Goal: Task Accomplishment & Management: Use online tool/utility

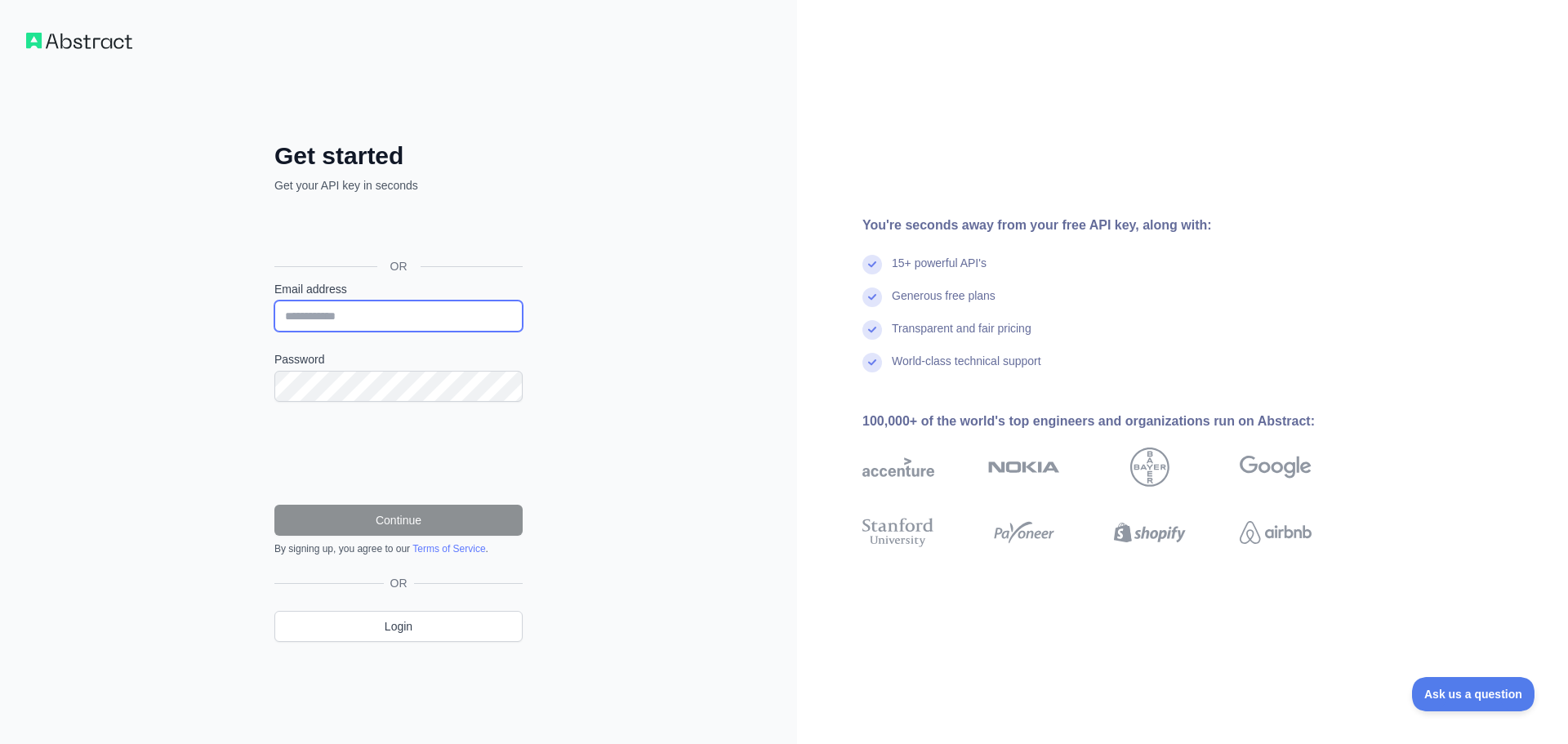
click at [356, 315] on input "Email address" at bounding box center [399, 316] width 248 height 31
type input "**********"
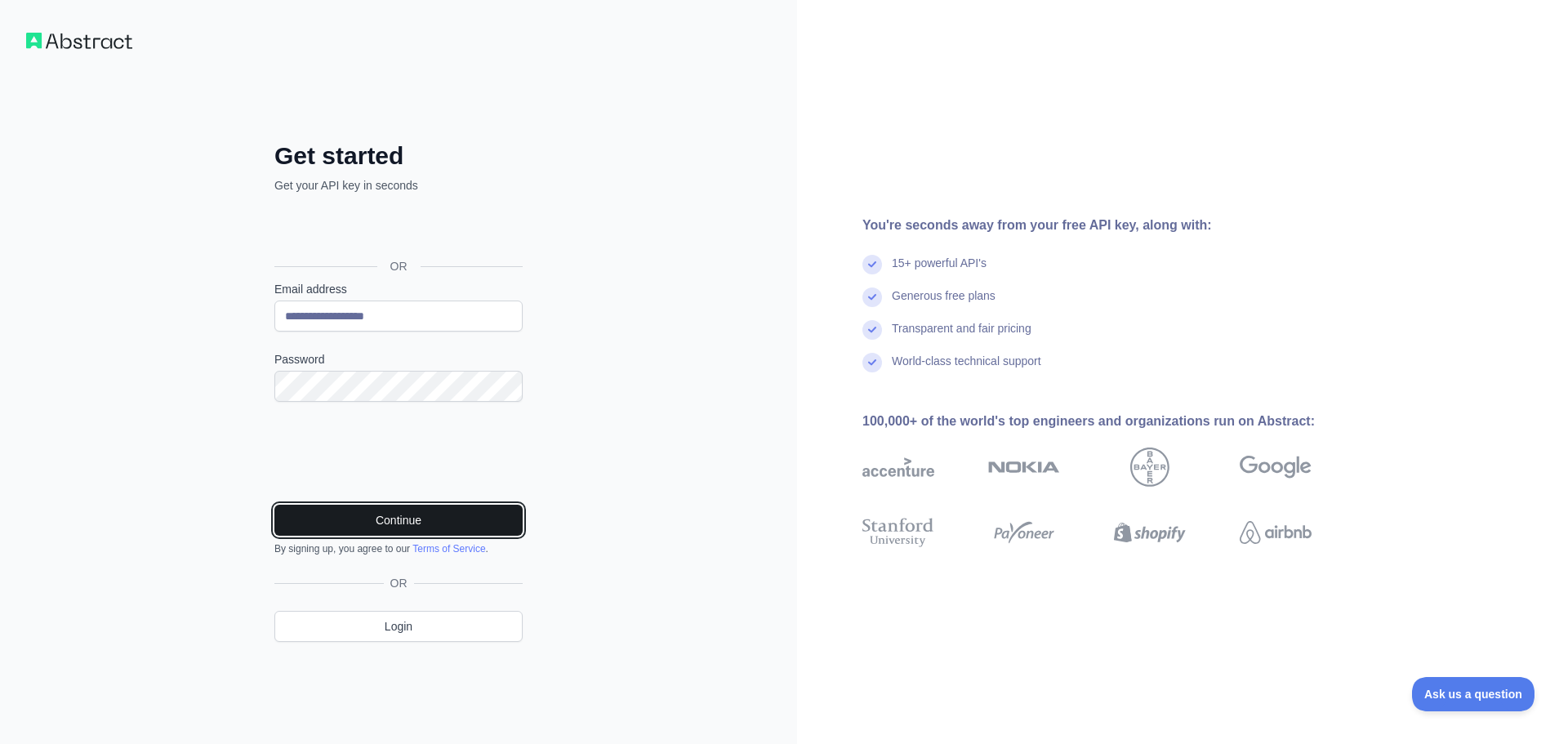
click at [357, 512] on button "Continue" at bounding box center [399, 520] width 248 height 31
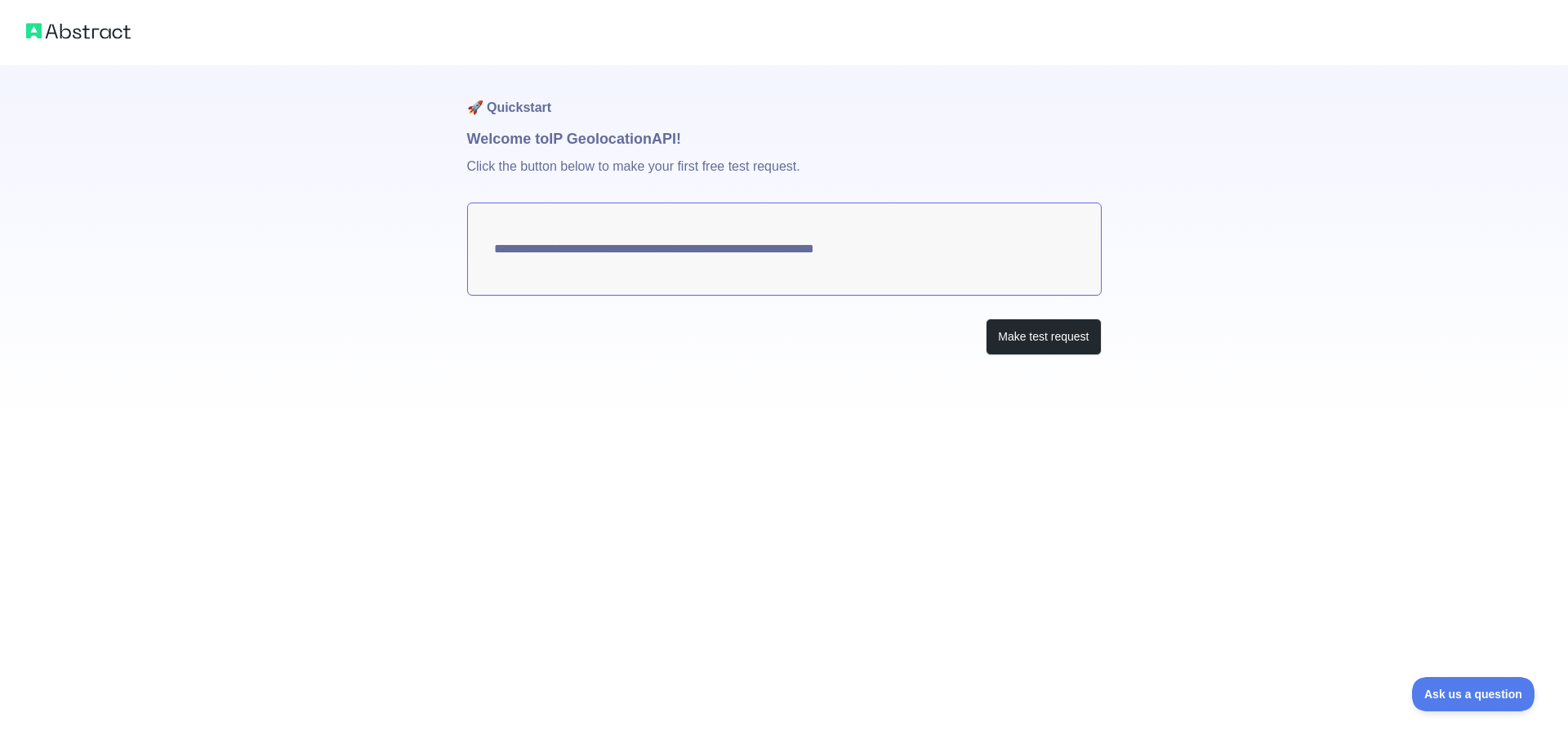
click at [589, 170] on p "Click the button below to make your first free test request." at bounding box center [784, 176] width 635 height 52
click at [1020, 337] on button "Make test request" at bounding box center [1043, 336] width 115 height 37
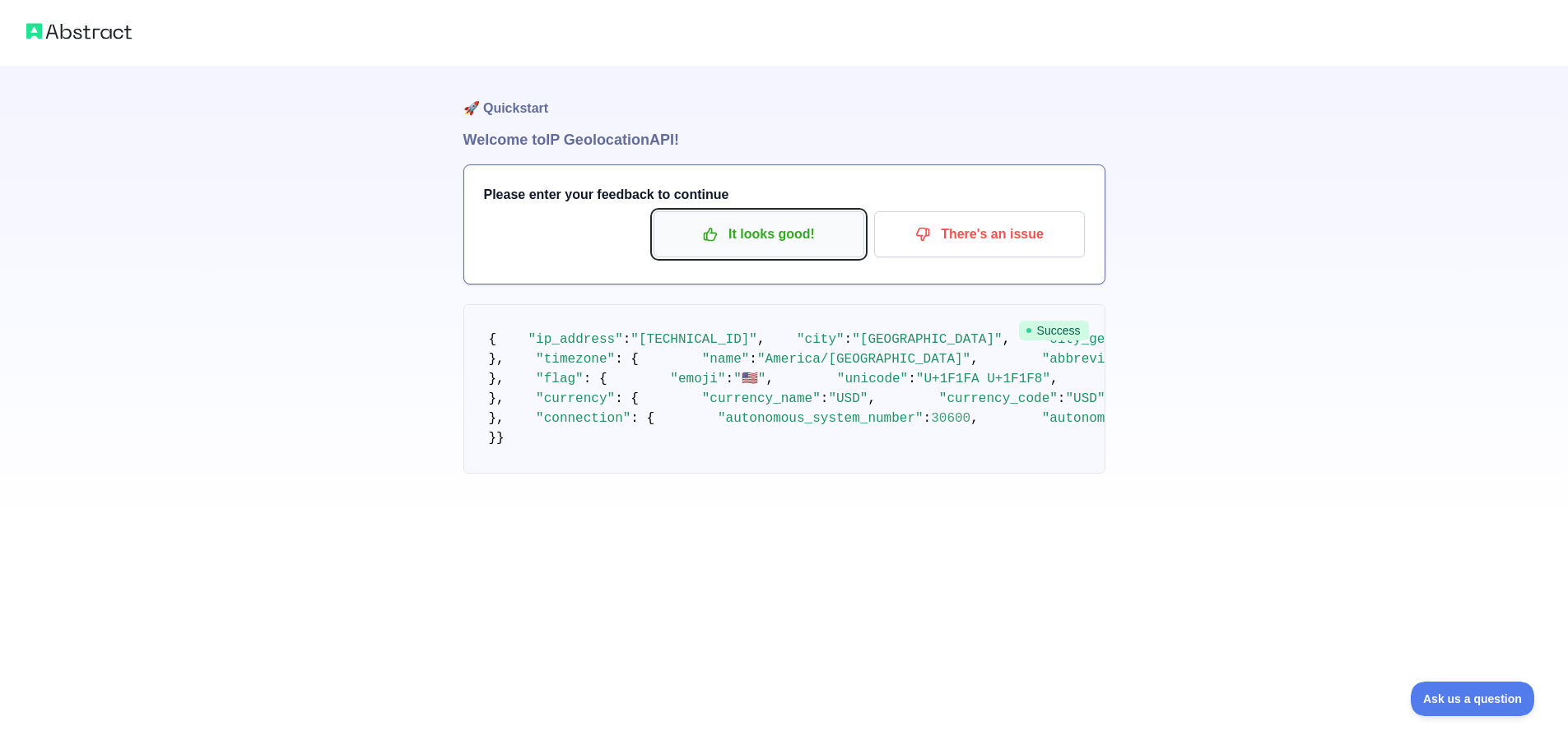
click at [730, 234] on p "It looks good!" at bounding box center [759, 234] width 186 height 28
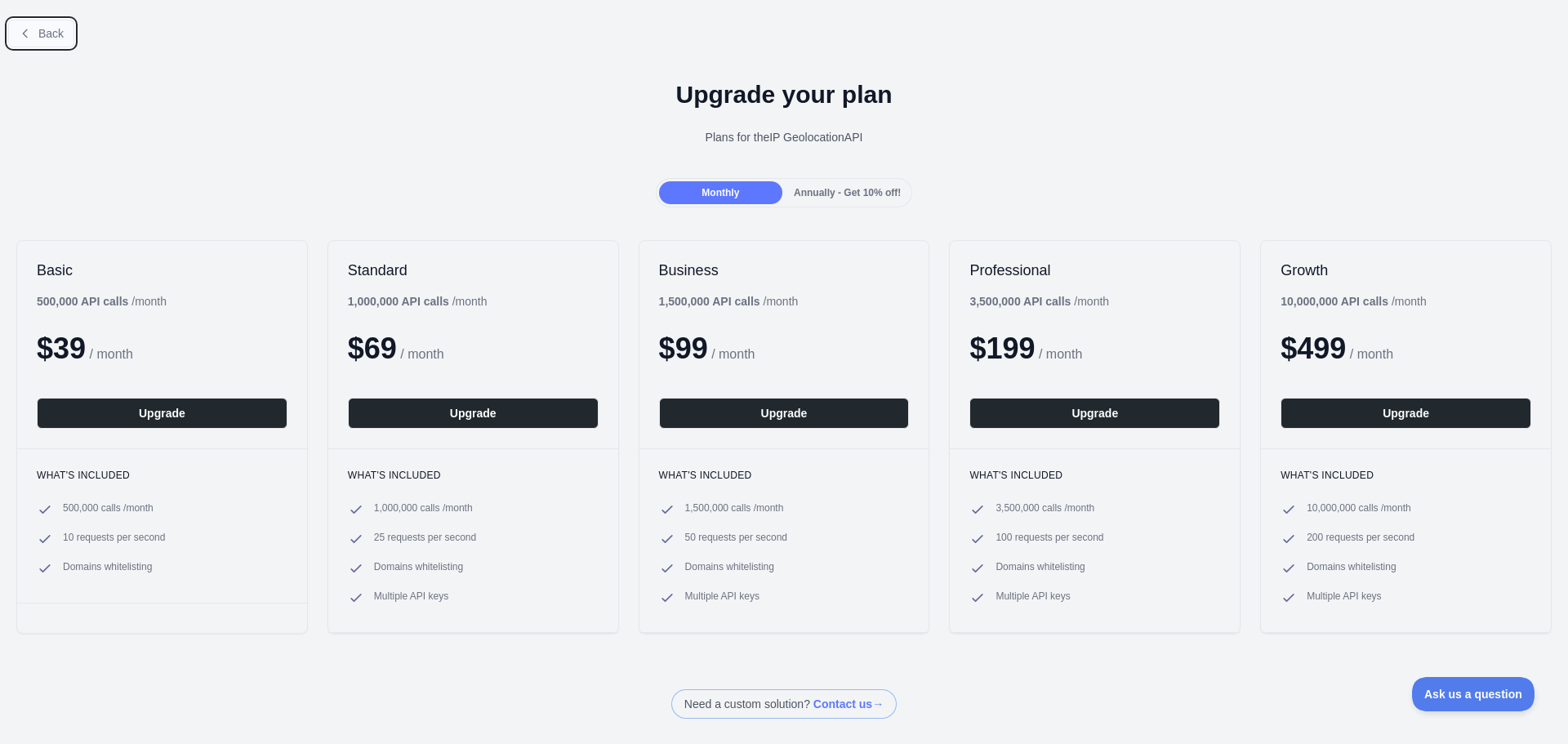
click at [42, 30] on span "Back" at bounding box center [51, 33] width 26 height 13
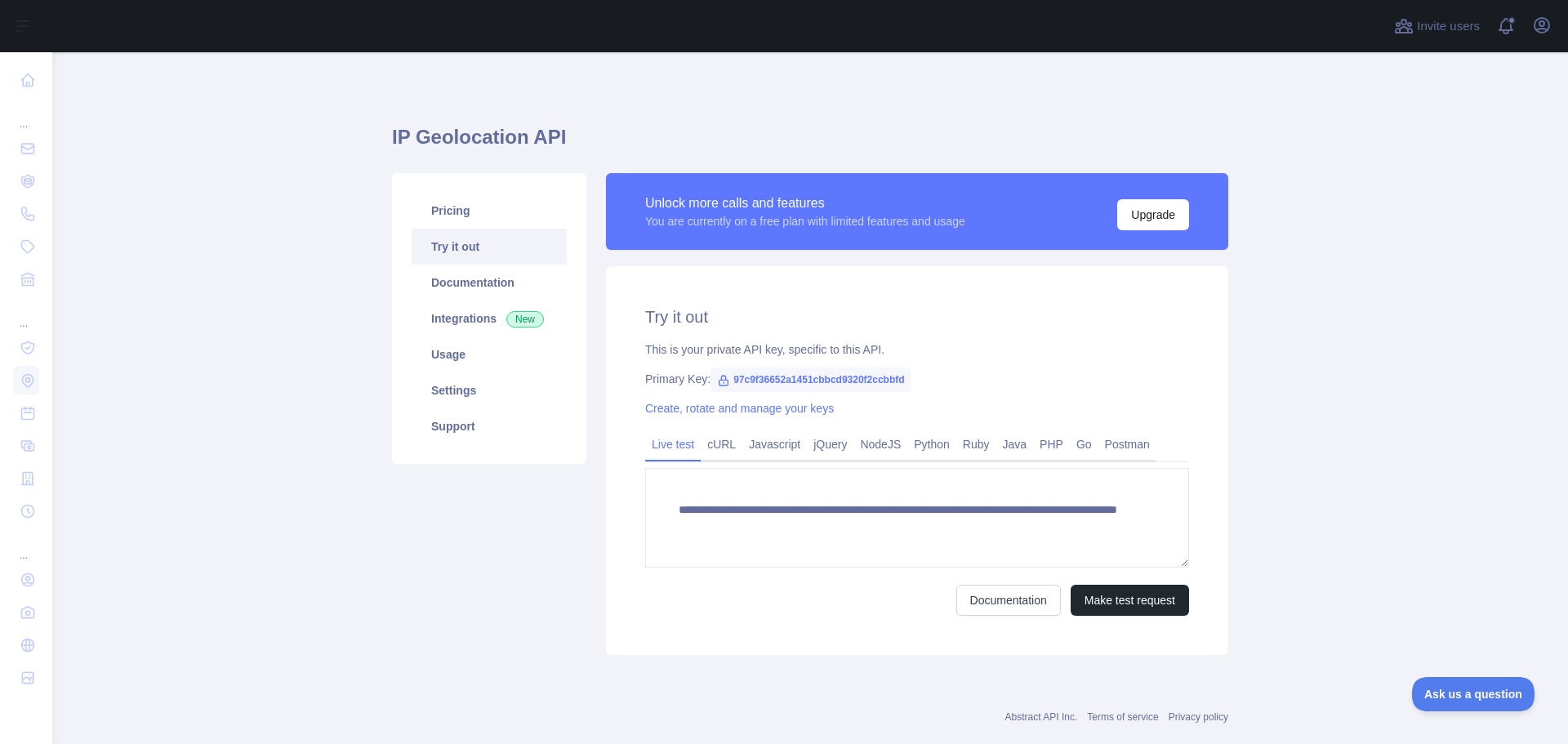
drag, startPoint x: 428, startPoint y: 238, endPoint x: 436, endPoint y: 236, distance: 8.2
click at [428, 238] on link "Try it out" at bounding box center [489, 247] width 155 height 36
click at [817, 381] on span "97c9f36652a1451cbbcd9320f2ccbbfd" at bounding box center [810, 380] width 200 height 25
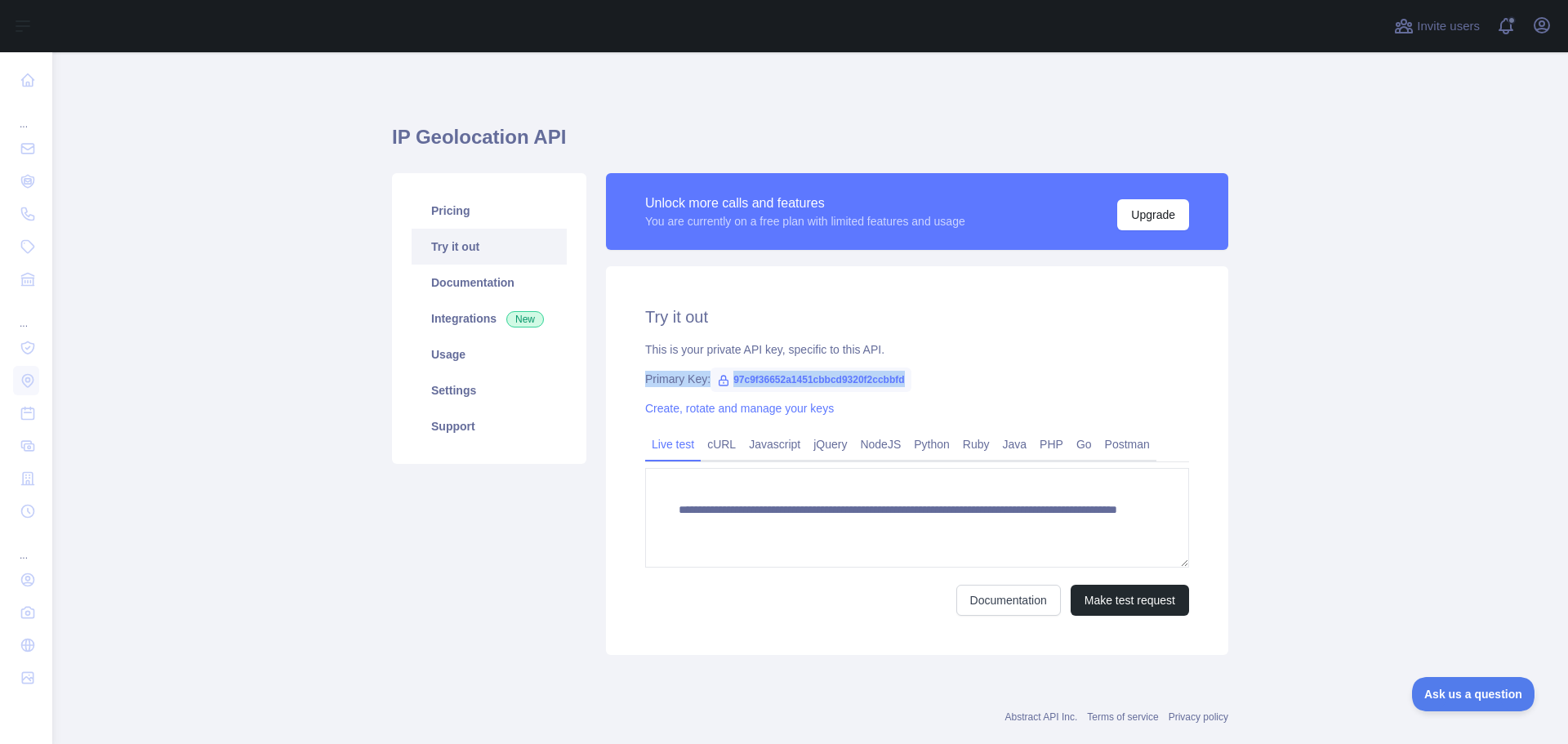
click at [817, 381] on span "97c9f36652a1451cbbcd9320f2ccbbfd" at bounding box center [810, 380] width 200 height 25
click at [756, 380] on span "97c9f36652a1451cbbcd9320f2ccbbfd" at bounding box center [810, 380] width 200 height 25
drag, startPoint x: 897, startPoint y: 377, endPoint x: 722, endPoint y: 385, distance: 175.2
click at [722, 385] on span "97c9f36652a1451cbbcd9320f2ccbbfd" at bounding box center [810, 380] width 200 height 25
copy span "97c9f36652a1451cbbcd9320f2ccbbfd"
